Goal: Transaction & Acquisition: Purchase product/service

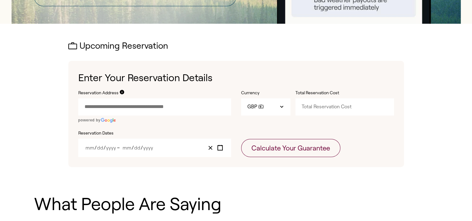
scroll to position [167, 0]
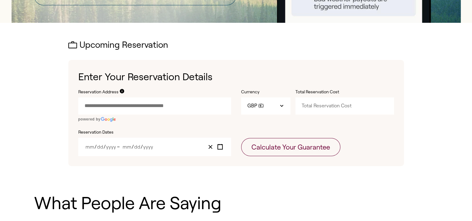
click at [112, 104] on input "Reservation Address" at bounding box center [154, 105] width 153 height 17
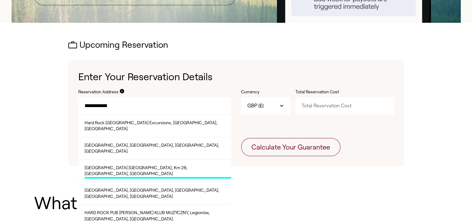
click at [141, 165] on span "[GEOGRAPHIC_DATA] [GEOGRAPHIC_DATA], Km 28, [GEOGRAPHIC_DATA], [GEOGRAPHIC_DATA]" at bounding box center [157, 172] width 147 height 14
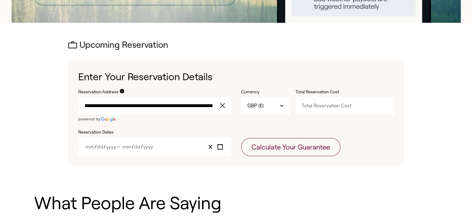
type input "**********"
click at [311, 102] on input "Total Reservation Cost" at bounding box center [344, 105] width 99 height 17
type input "6062"
click at [141, 142] on div "/ / – / /" at bounding box center [154, 146] width 153 height 18
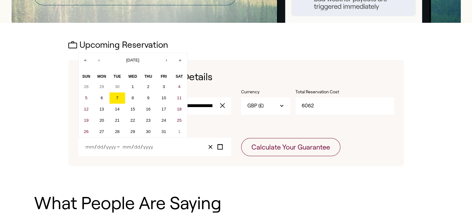
click at [101, 148] on input "Day" at bounding box center [100, 146] width 7 height 5
click at [165, 119] on abbr "24" at bounding box center [163, 120] width 5 height 5
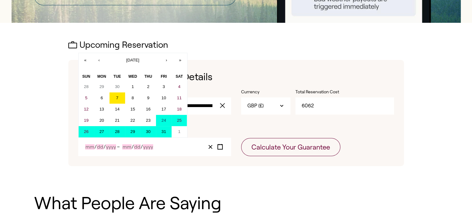
click at [163, 131] on abbr "31" at bounding box center [163, 131] width 5 height 5
type input "10"
type input "24"
type input "2025"
type input "10"
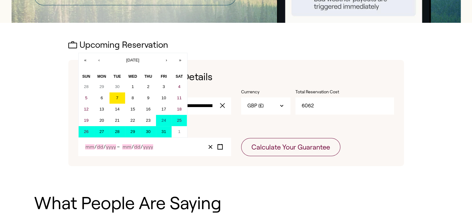
type input "31"
type input "2025"
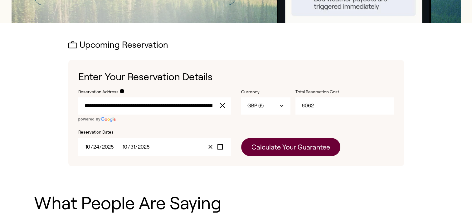
click at [293, 146] on button "Calculate Your Guarantee" at bounding box center [290, 147] width 99 height 18
